Goal: Use online tool/utility: Utilize a website feature to perform a specific function

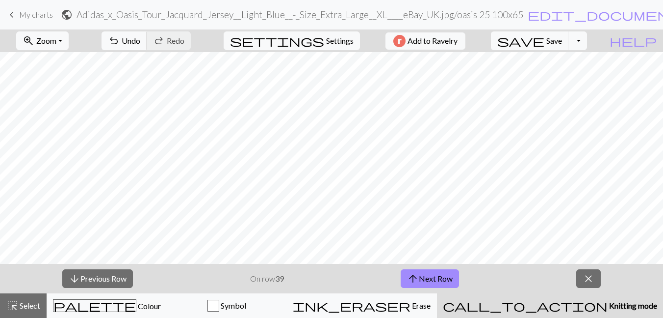
scroll to position [214, 0]
click at [117, 277] on button "arrow_downward Previous Row" at bounding box center [97, 278] width 71 height 19
click at [111, 277] on button "arrow_downward Previous Row" at bounding box center [97, 278] width 71 height 19
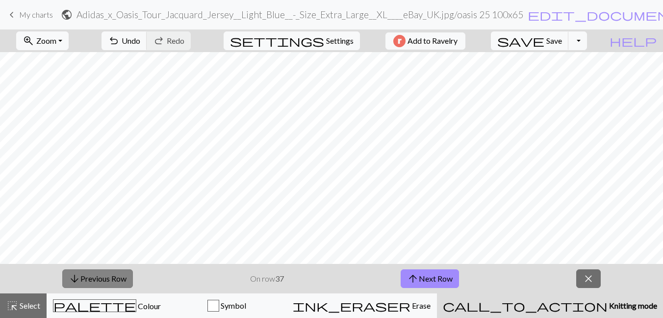
click at [111, 280] on button "arrow_downward Previous Row" at bounding box center [97, 278] width 71 height 19
click at [545, 37] on span "save" at bounding box center [521, 41] width 47 height 14
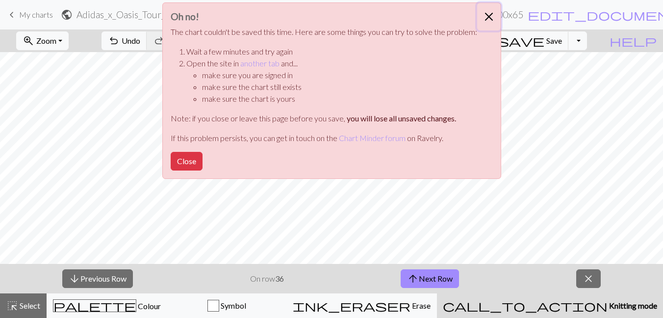
click at [487, 18] on button "Close" at bounding box center [489, 16] width 24 height 27
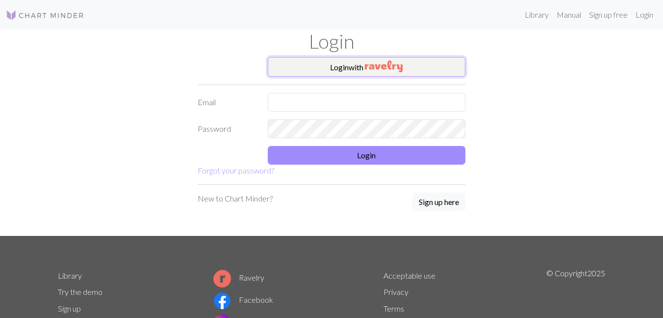
click at [373, 75] on button "Login with" at bounding box center [367, 67] width 198 height 20
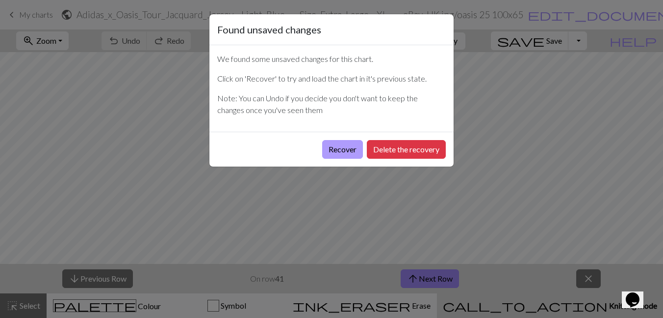
click at [349, 152] on button "Recover" at bounding box center [342, 149] width 41 height 19
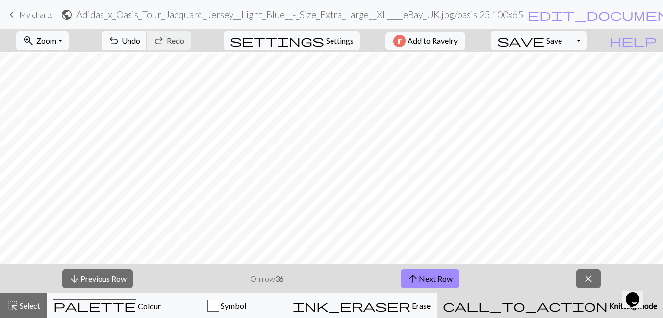
scroll to position [267, 0]
click at [123, 269] on button "arrow_downward Previous Row" at bounding box center [97, 278] width 71 height 19
click at [562, 41] on span "Save" at bounding box center [555, 40] width 16 height 9
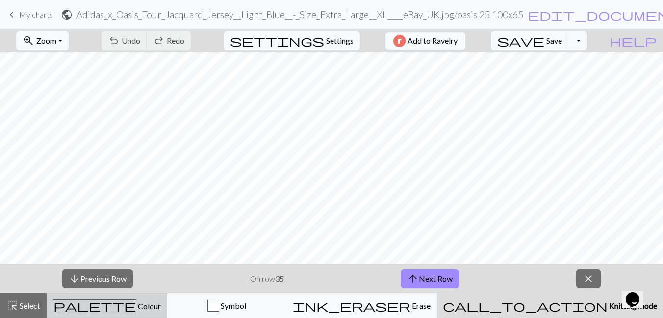
click at [136, 305] on span "Colour" at bounding box center [148, 305] width 25 height 9
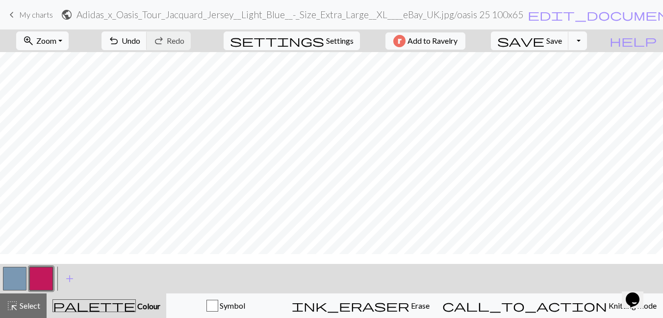
scroll to position [158, 681]
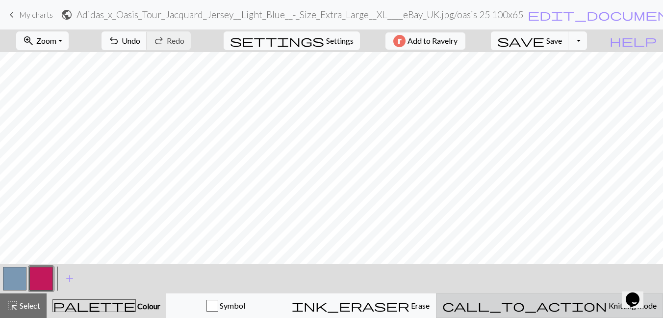
click at [555, 312] on button "call_to_action Knitting mode Knitting mode" at bounding box center [549, 305] width 227 height 25
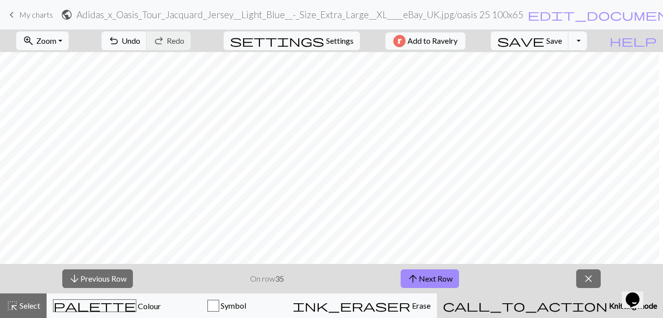
scroll to position [279, 0]
click at [569, 48] on button "save Save Save" at bounding box center [530, 40] width 78 height 19
click at [118, 270] on button "arrow_downward Previous Row" at bounding box center [97, 278] width 71 height 19
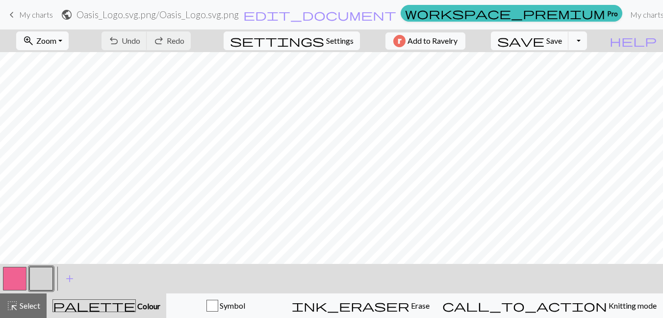
scroll to position [86, 0]
click at [10, 278] on button "button" at bounding box center [15, 278] width 24 height 24
click at [562, 40] on span "Save" at bounding box center [555, 40] width 16 height 9
